Goal: Transaction & Acquisition: Book appointment/travel/reservation

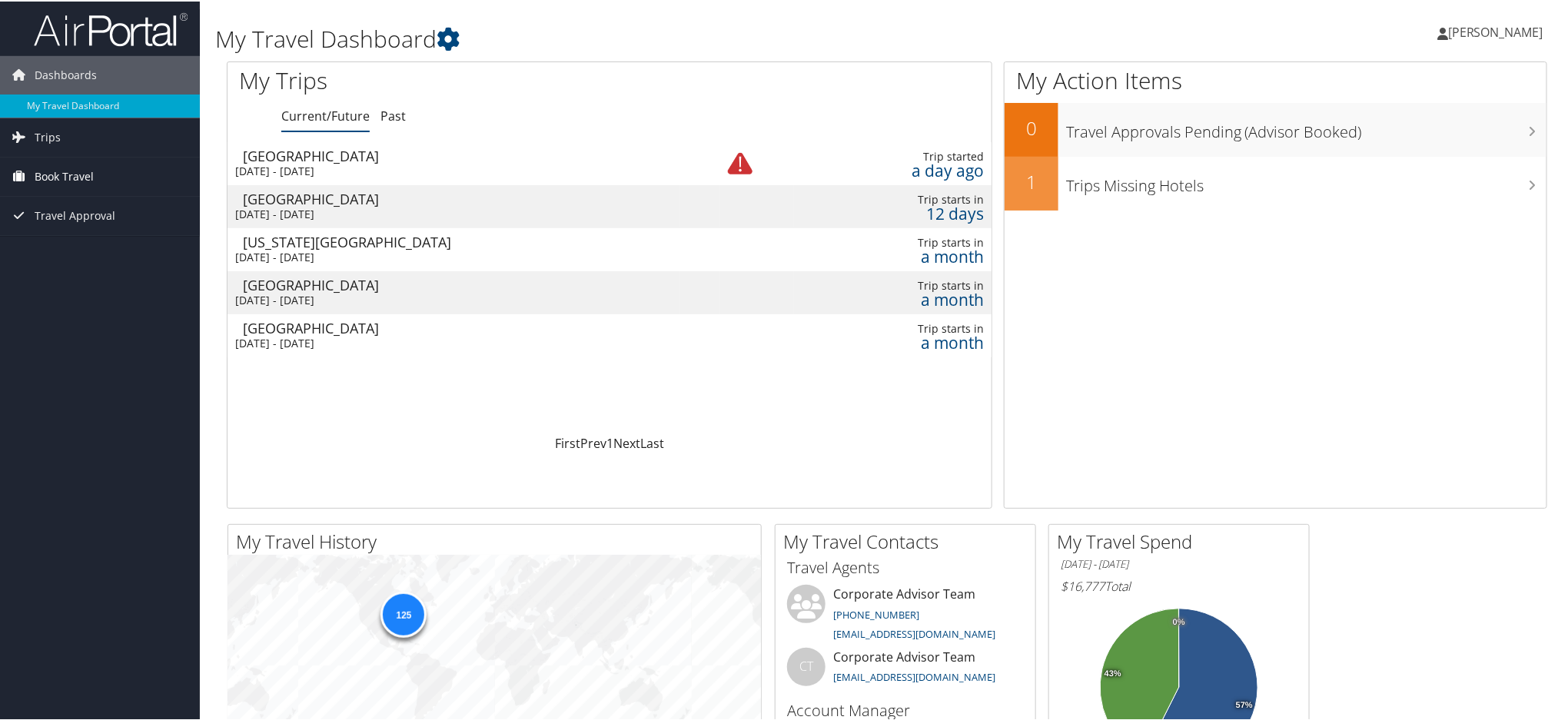
click at [49, 168] on span "Book Travel" at bounding box center [64, 175] width 60 height 38
click at [72, 256] on link "Book/Manage Online Trips" at bounding box center [99, 252] width 200 height 23
click at [76, 249] on link "Book/Manage Online Trips" at bounding box center [99, 252] width 200 height 23
click at [76, 249] on link "Book/Manage Online Trips" at bounding box center [99, 252] width 200 height 23
